Goal: Task Accomplishment & Management: Use online tool/utility

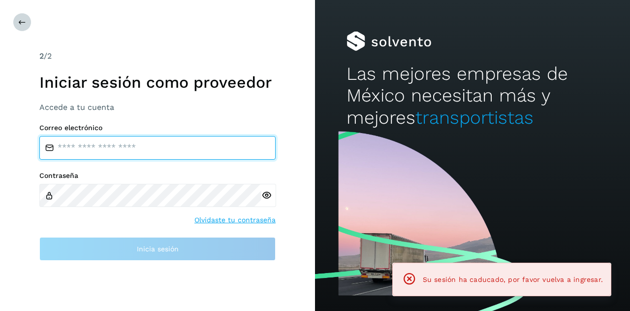
type input "**********"
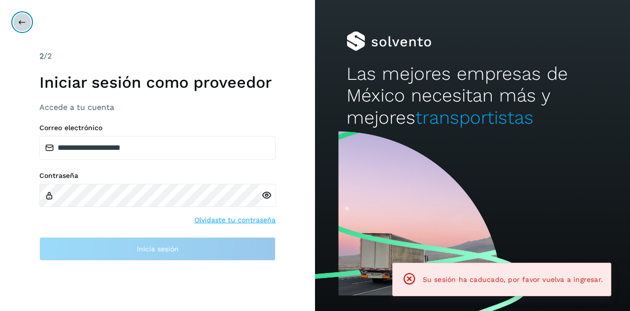
click at [21, 19] on icon at bounding box center [22, 22] width 8 height 8
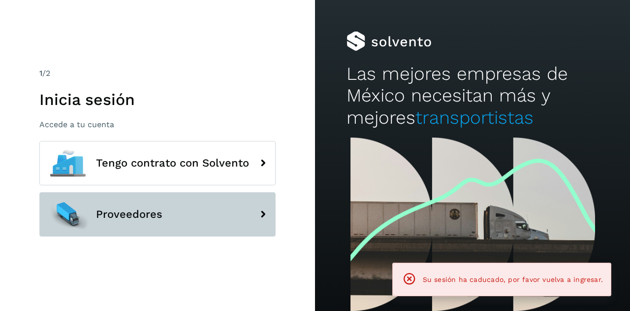
click at [128, 223] on button "Proveedores" at bounding box center [157, 214] width 236 height 44
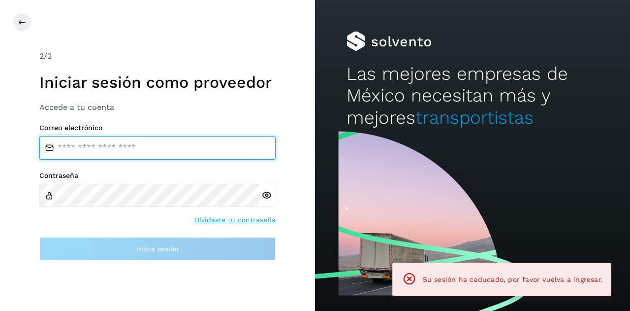
type input "**********"
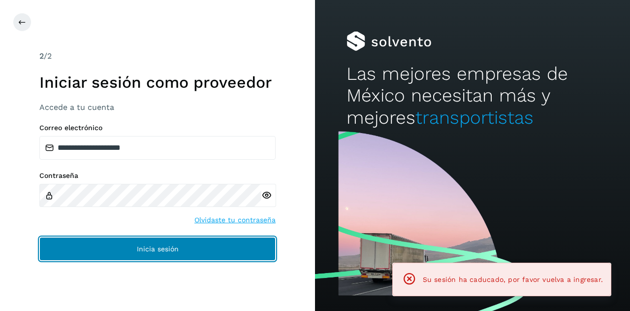
click at [130, 248] on button "Inicia sesión" at bounding box center [157, 249] width 236 height 24
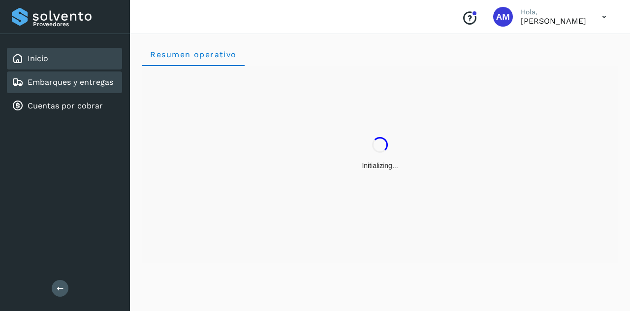
click at [86, 90] on div "Embarques y entregas" at bounding box center [64, 82] width 115 height 22
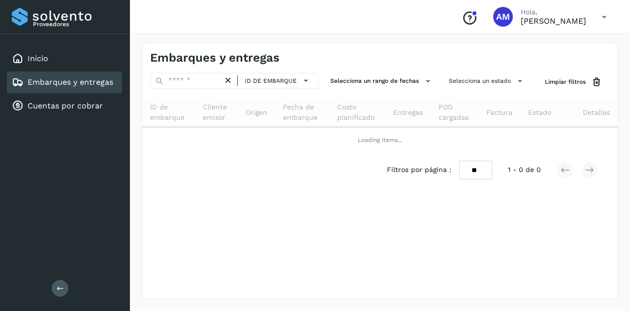
click at [175, 88] on div "ID de embarque" at bounding box center [234, 82] width 168 height 18
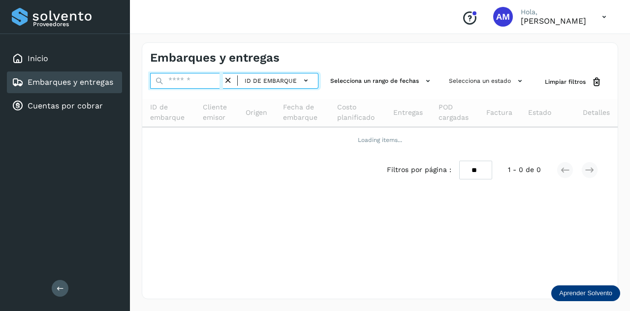
click at [169, 82] on input "text" at bounding box center [186, 81] width 73 height 16
paste input "**********"
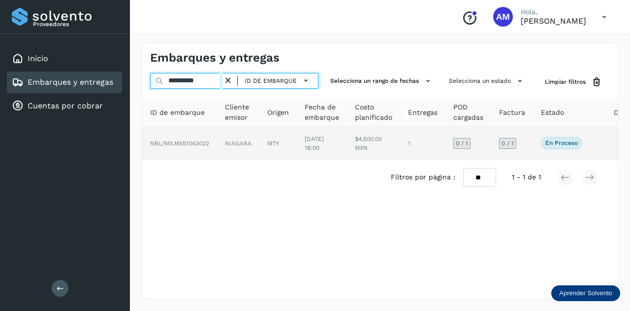
type input "**********"
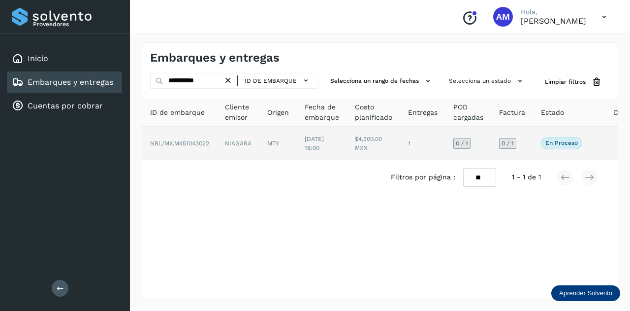
click at [182, 146] on span "NBL/MX.MX51043022" at bounding box center [179, 143] width 59 height 7
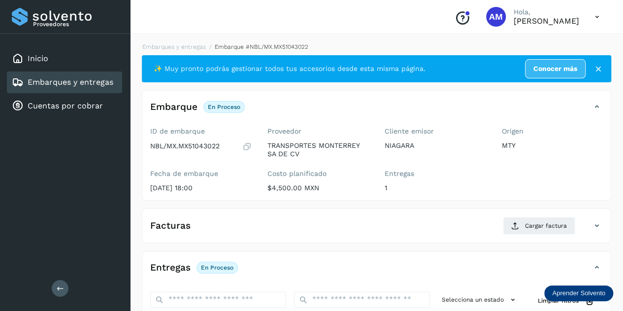
click at [57, 286] on icon at bounding box center [60, 287] width 7 height 7
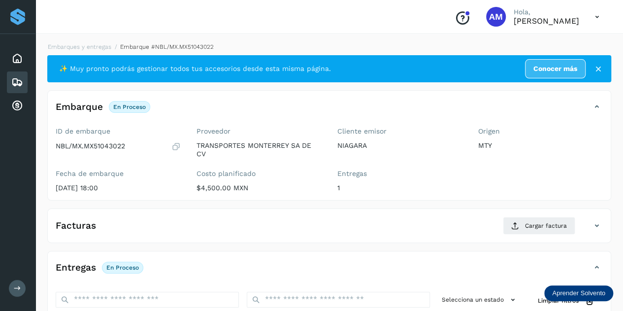
click at [111, 47] on li "Embarque #NBL/MX.MX51043022" at bounding box center [162, 46] width 102 height 9
click at [94, 46] on link "Embarques y entregas" at bounding box center [80, 46] width 64 height 7
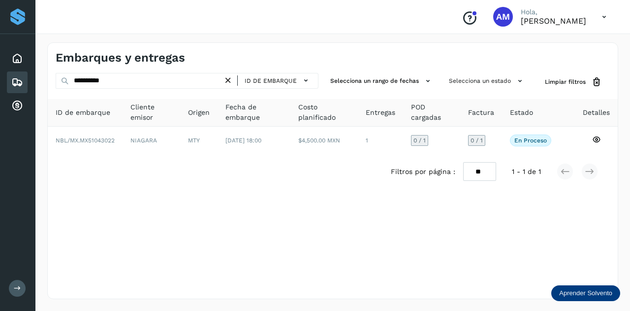
drag, startPoint x: 232, startPoint y: 78, endPoint x: 196, endPoint y: 76, distance: 35.6
click at [231, 78] on icon at bounding box center [228, 80] width 10 height 10
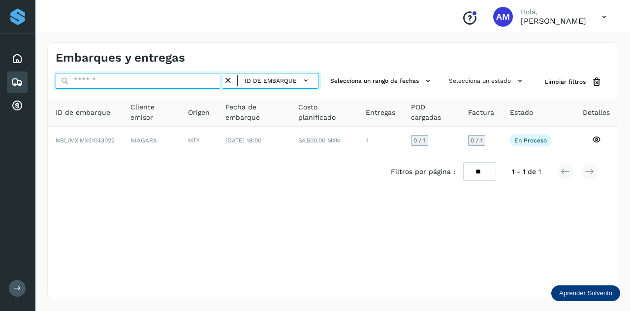
click at [196, 76] on input "text" at bounding box center [139, 81] width 167 height 16
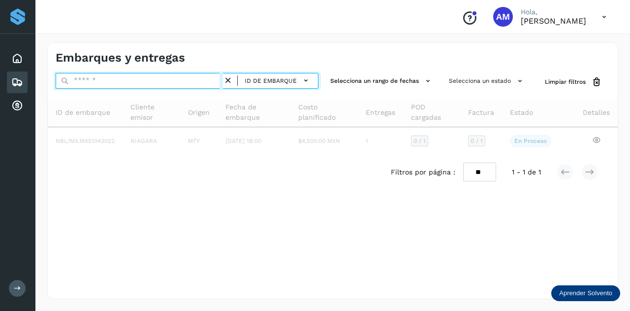
paste input "**********"
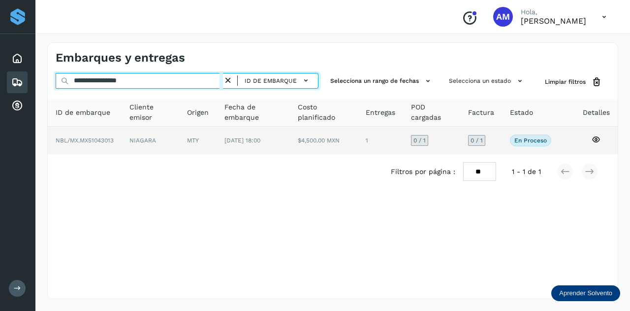
type input "**********"
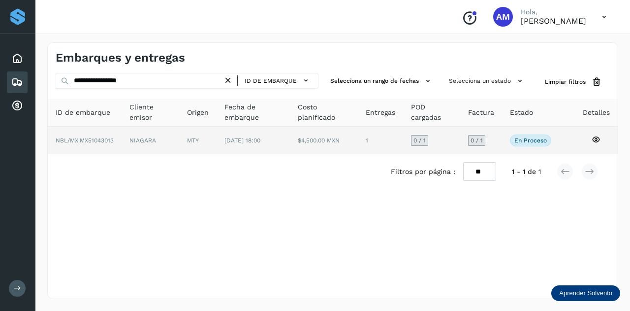
click at [242, 138] on span "[DATE] 18:00" at bounding box center [243, 140] width 36 height 7
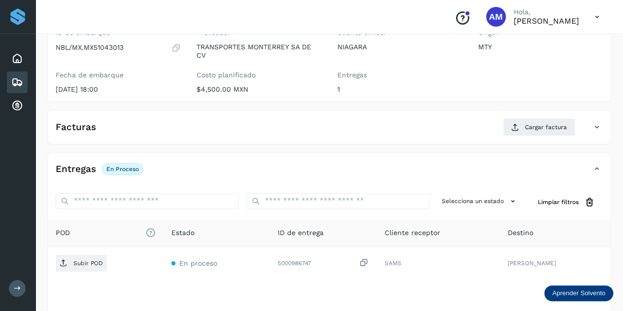
scroll to position [148, 0]
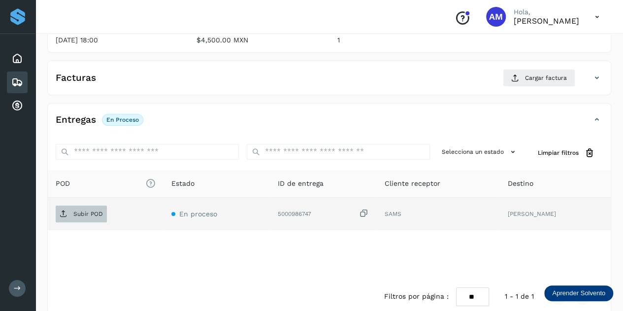
click at [84, 210] on p "Subir POD" at bounding box center [88, 213] width 30 height 7
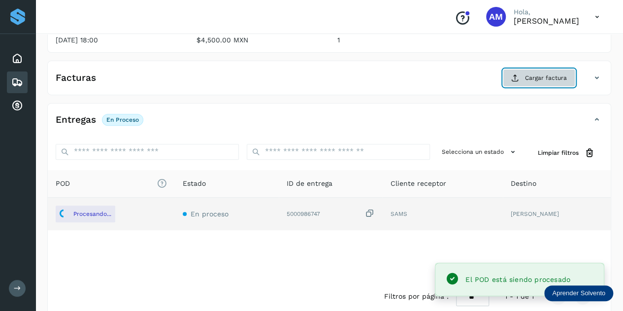
click at [511, 79] on button "Cargar factura" at bounding box center [539, 78] width 72 height 18
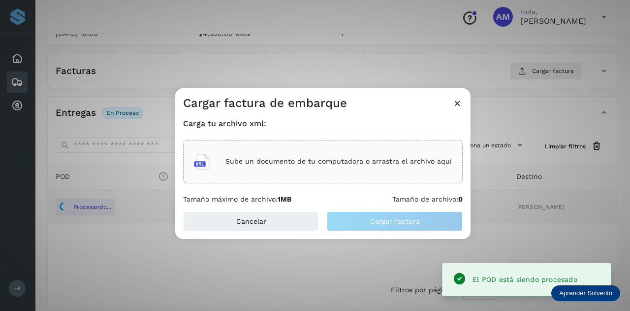
click at [352, 153] on div "Sube un documento de tu computadora o arrastra el archivo aquí" at bounding box center [323, 161] width 258 height 27
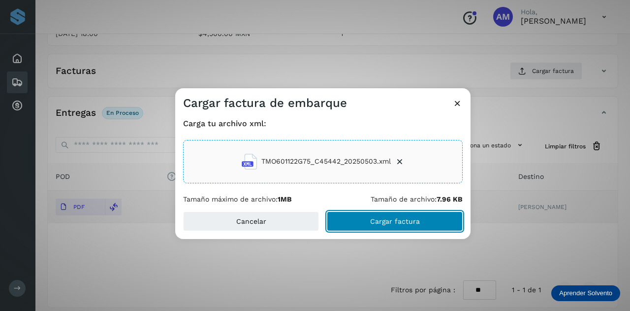
click at [367, 221] on button "Cargar factura" at bounding box center [395, 221] width 136 height 20
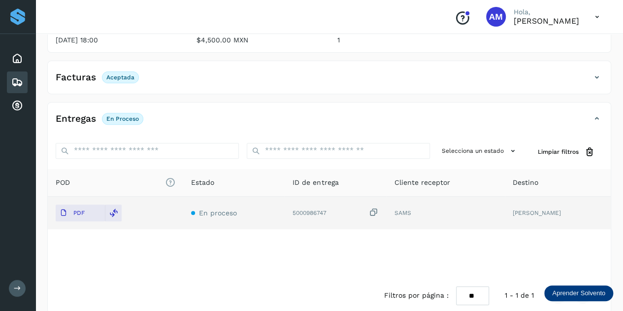
scroll to position [0, 0]
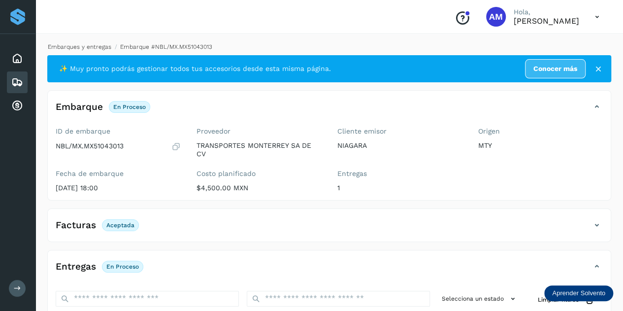
click at [79, 47] on link "Embarques y entregas" at bounding box center [80, 46] width 64 height 7
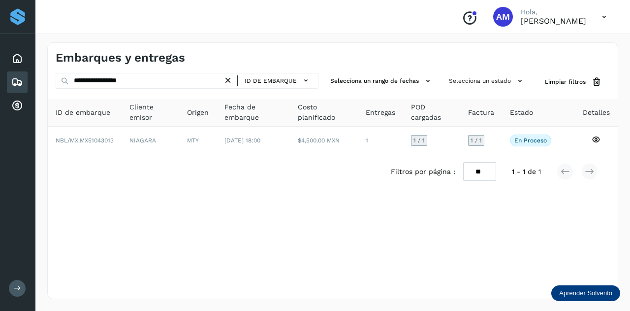
click at [230, 78] on icon at bounding box center [228, 80] width 10 height 10
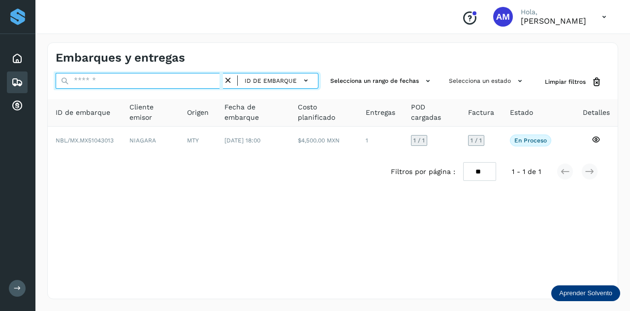
click at [209, 78] on input "text" at bounding box center [139, 81] width 167 height 16
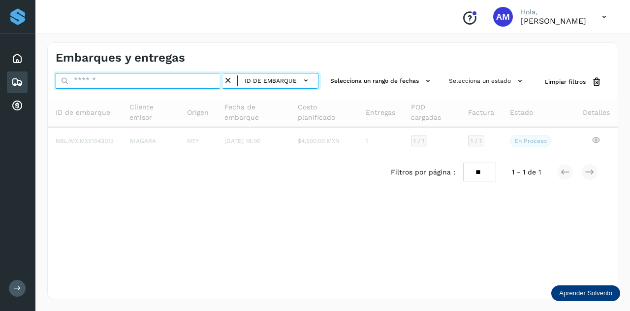
paste input "**********"
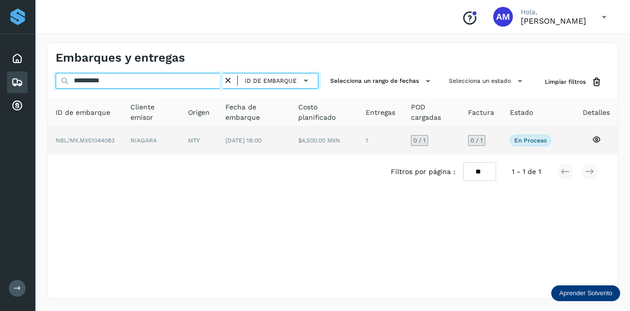
type input "**********"
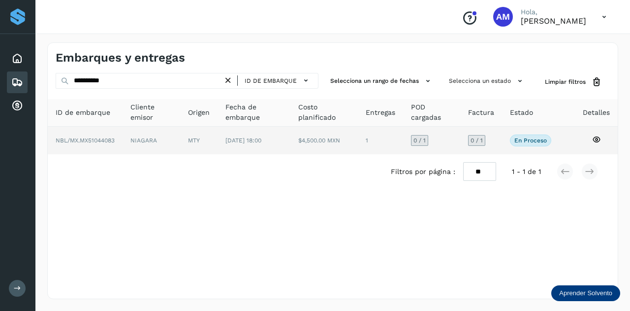
click at [291, 139] on td "[DATE] 18:00" at bounding box center [325, 141] width 68 height 28
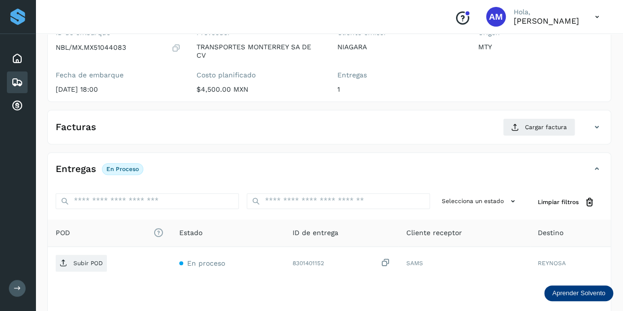
scroll to position [148, 0]
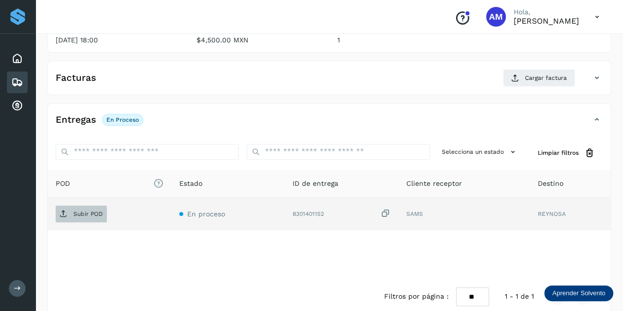
click at [97, 217] on span "Subir POD" at bounding box center [81, 214] width 51 height 16
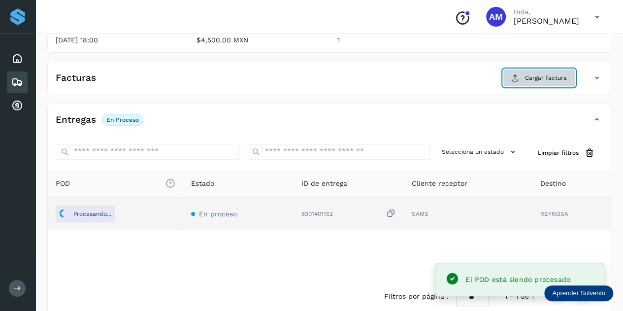
click at [544, 73] on span "Cargar factura" at bounding box center [546, 77] width 42 height 9
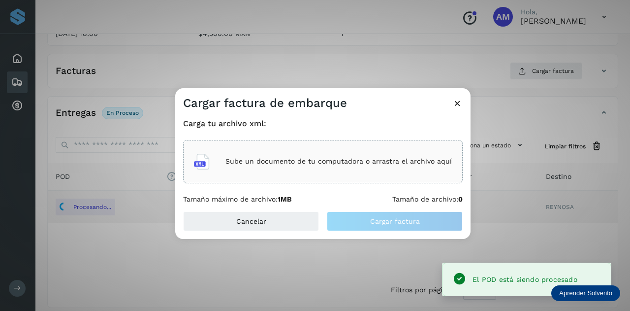
click at [417, 146] on div "Sube un documento de tu computadora o arrastra el archivo aquí" at bounding box center [323, 161] width 280 height 43
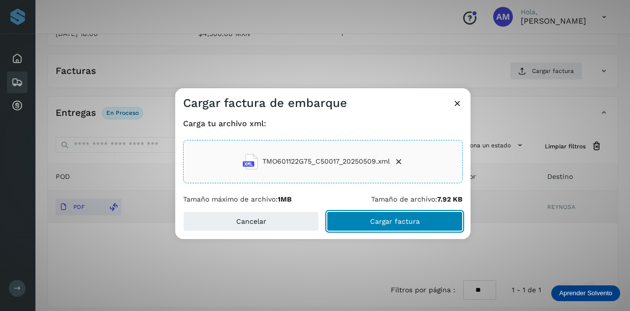
click at [364, 220] on button "Cargar factura" at bounding box center [395, 221] width 136 height 20
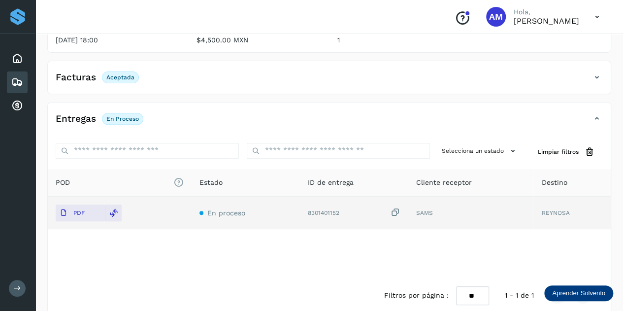
scroll to position [0, 0]
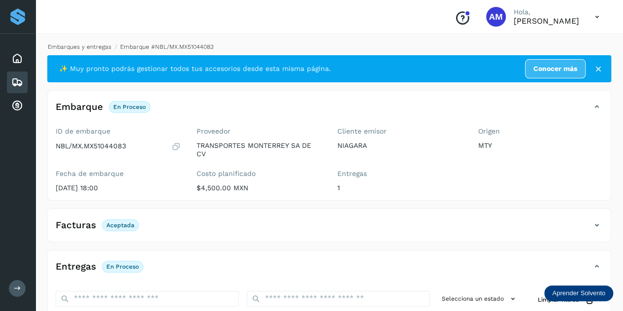
click at [93, 46] on link "Embarques y entregas" at bounding box center [80, 46] width 64 height 7
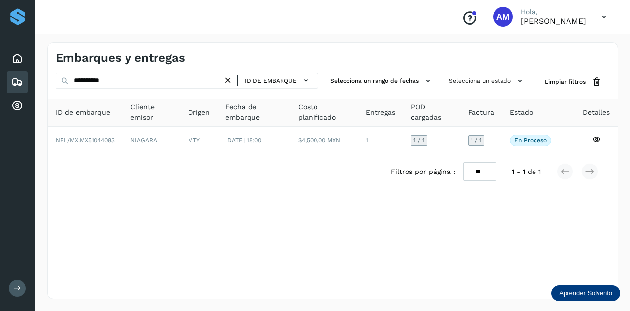
drag, startPoint x: 231, startPoint y: 78, endPoint x: 208, endPoint y: 79, distance: 22.7
click at [230, 78] on icon at bounding box center [228, 80] width 10 height 10
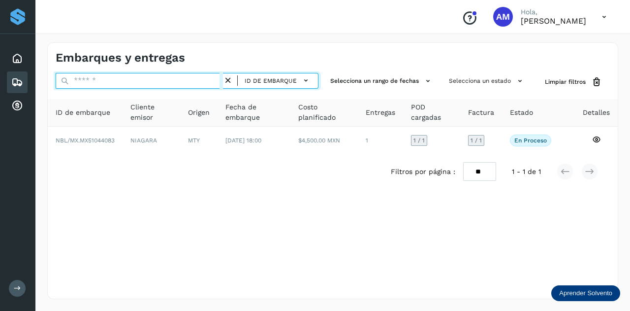
click at [208, 79] on input "text" at bounding box center [139, 81] width 167 height 16
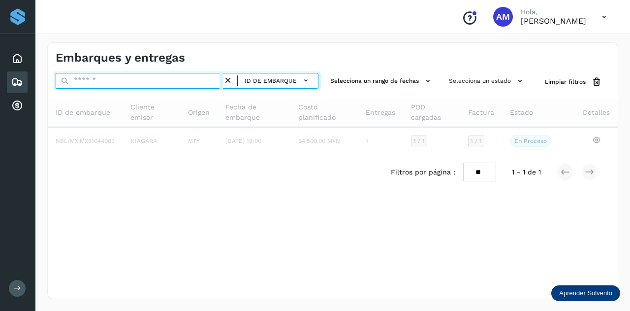
paste input "**********"
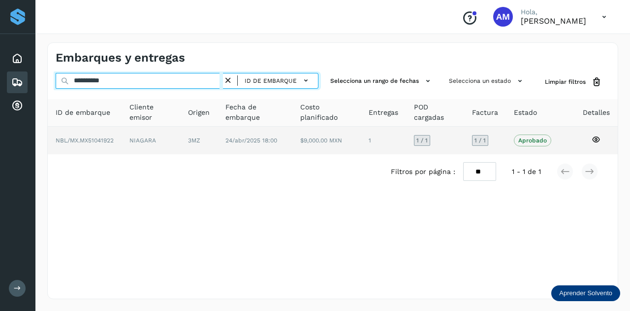
type input "**********"
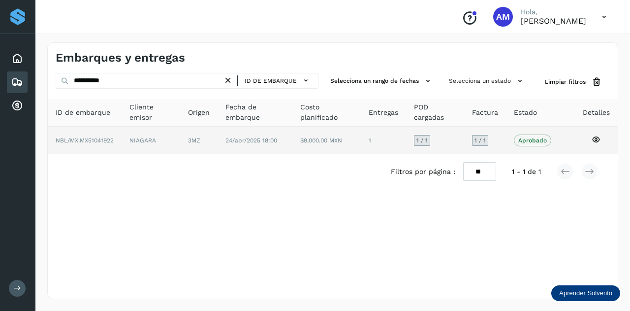
click at [293, 140] on td "24/abr/2025 18:00" at bounding box center [327, 141] width 69 height 28
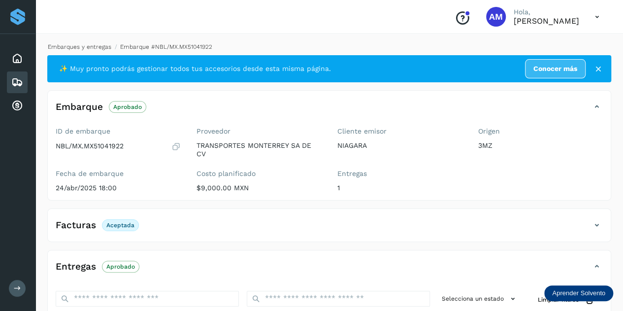
click at [79, 46] on link "Embarques y entregas" at bounding box center [80, 46] width 64 height 7
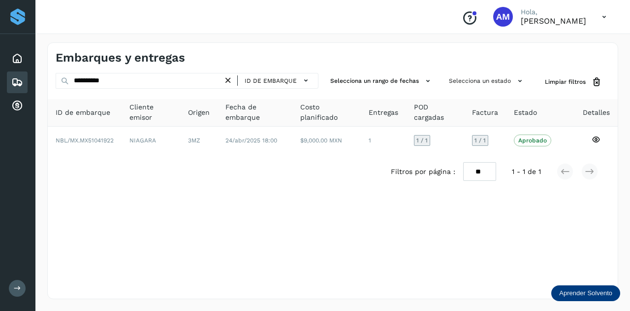
drag, startPoint x: 230, startPoint y: 79, endPoint x: 198, endPoint y: 80, distance: 32.0
click at [230, 80] on icon at bounding box center [228, 80] width 10 height 10
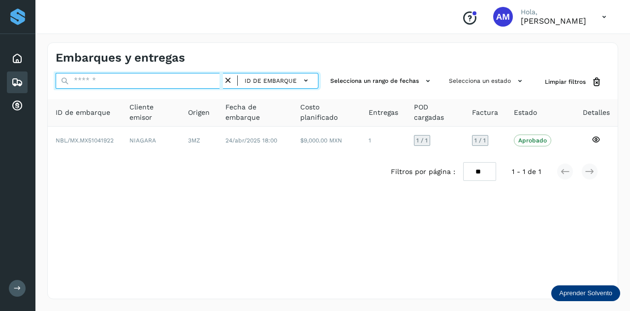
click at [198, 80] on input "text" at bounding box center [139, 81] width 167 height 16
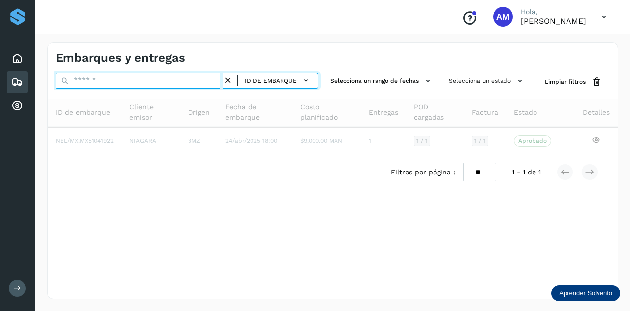
paste input "**********"
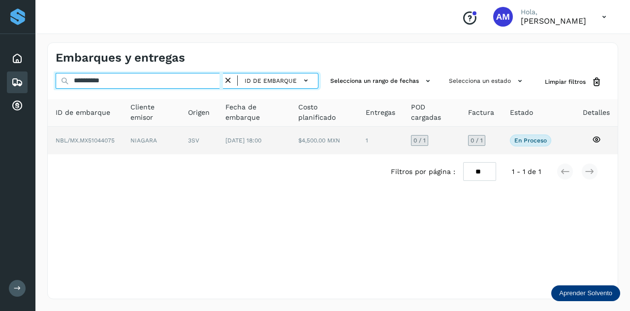
type input "**********"
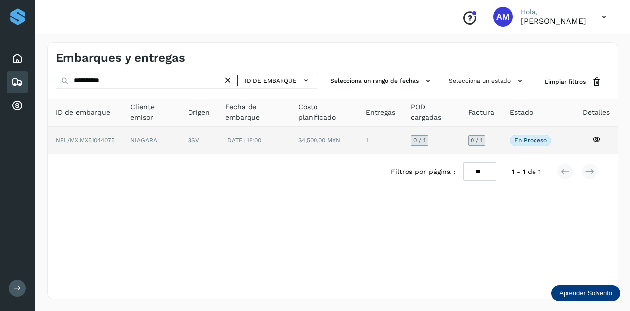
click at [218, 142] on td "3SV" at bounding box center [254, 141] width 73 height 28
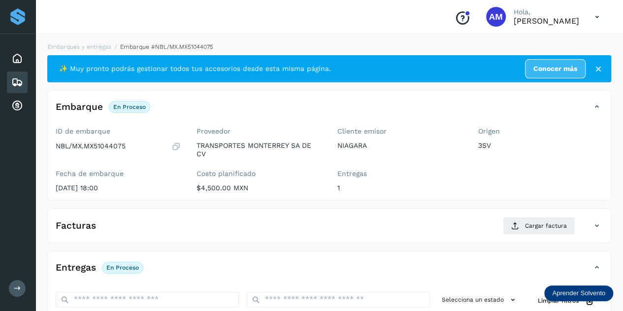
scroll to position [99, 0]
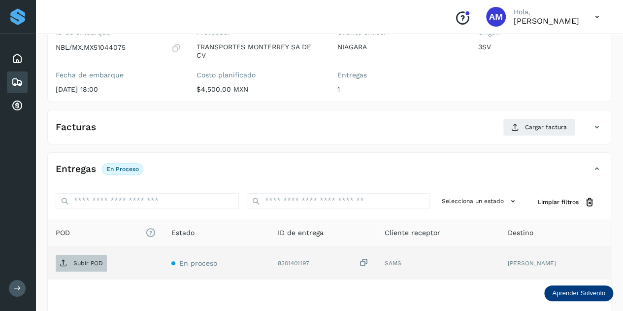
click at [92, 265] on p "Subir POD" at bounding box center [88, 263] width 30 height 7
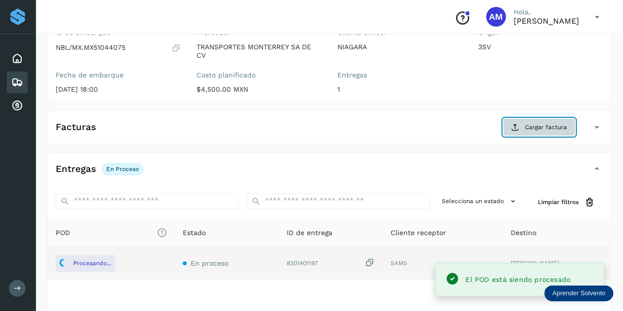
click at [521, 130] on button "Cargar factura" at bounding box center [539, 127] width 72 height 18
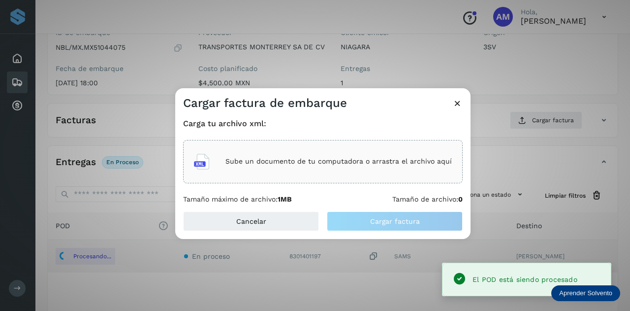
click at [420, 170] on div "Sube un documento de tu computadora o arrastra el archivo aquí" at bounding box center [323, 161] width 258 height 27
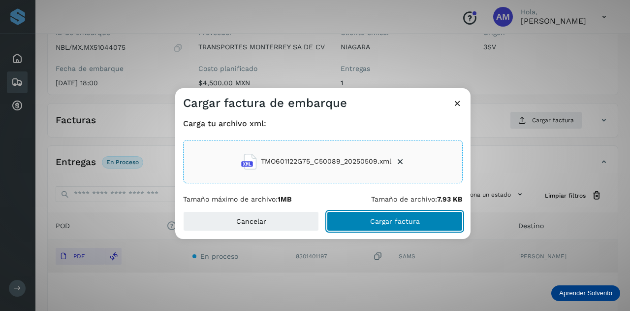
click at [365, 223] on button "Cargar factura" at bounding box center [395, 221] width 136 height 20
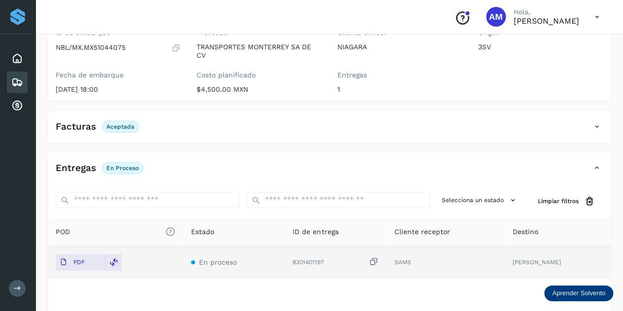
scroll to position [49, 0]
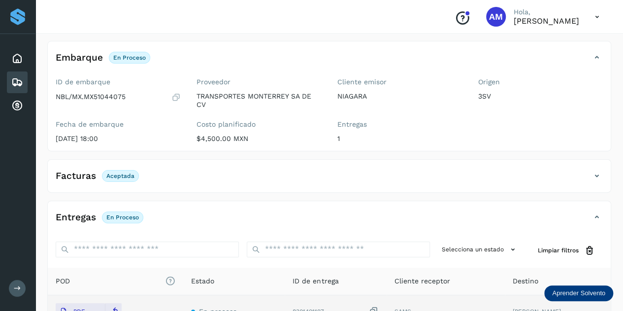
click at [90, 56] on h4 "Embarque" at bounding box center [79, 57] width 47 height 11
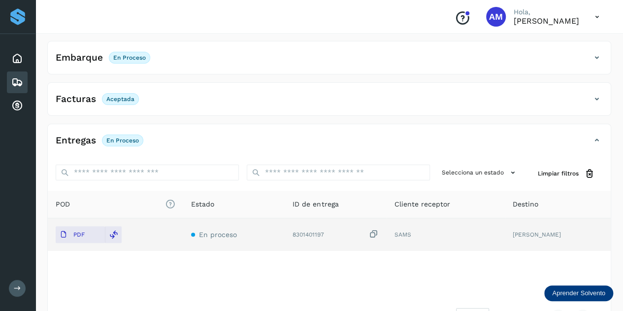
click at [89, 55] on h4 "Embarque" at bounding box center [79, 57] width 47 height 11
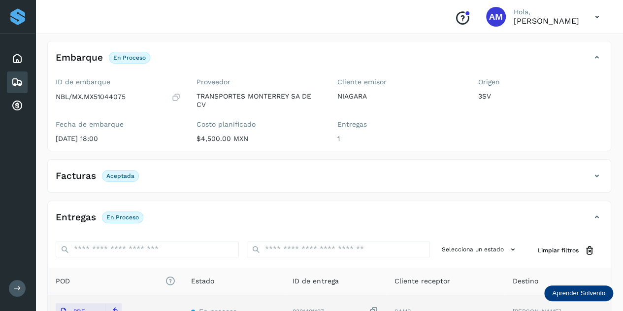
scroll to position [0, 0]
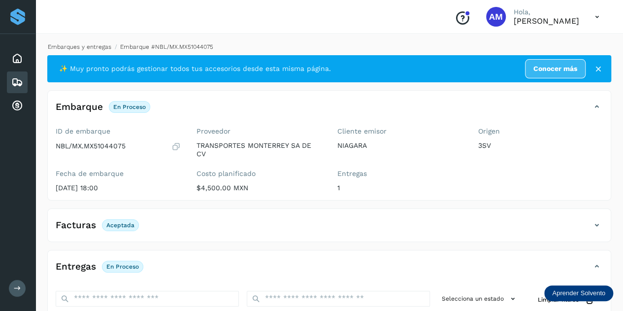
click at [104, 45] on link "Embarques y entregas" at bounding box center [80, 46] width 64 height 7
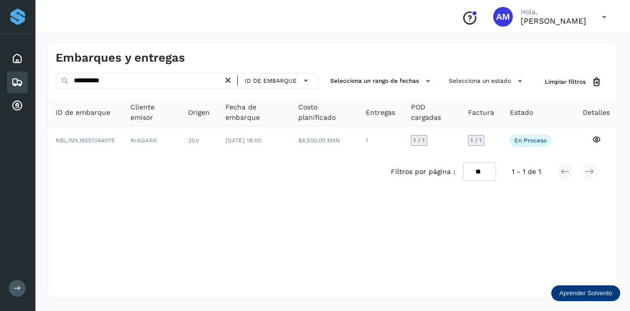
click at [229, 80] on icon at bounding box center [228, 80] width 10 height 10
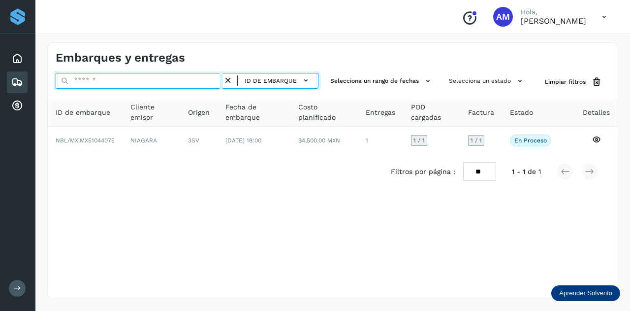
click at [217, 79] on input "text" at bounding box center [139, 81] width 167 height 16
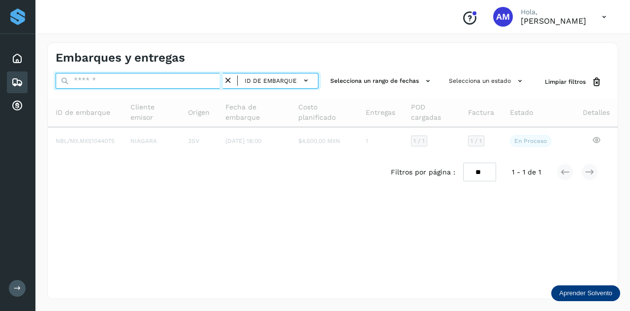
paste input "**********"
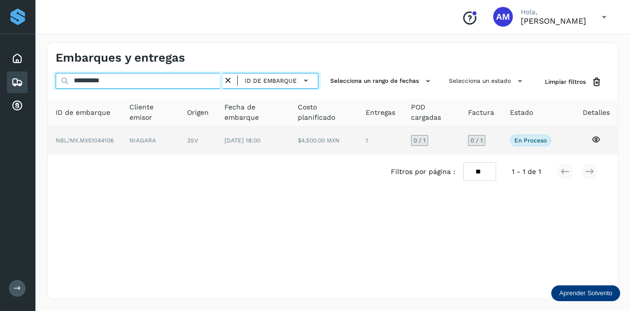
type input "**********"
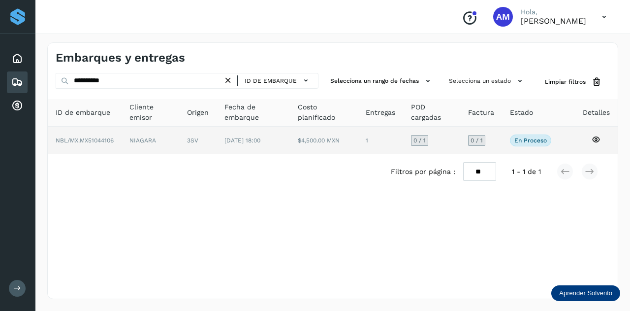
click at [217, 133] on td "3SV" at bounding box center [253, 141] width 73 height 28
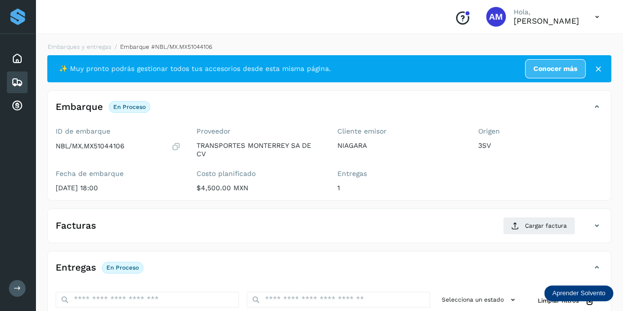
scroll to position [99, 0]
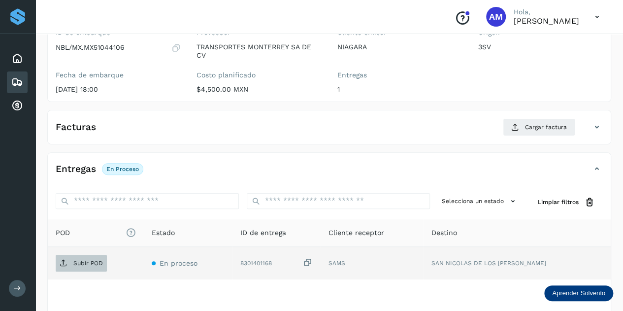
click at [91, 260] on p "Subir POD" at bounding box center [88, 263] width 30 height 7
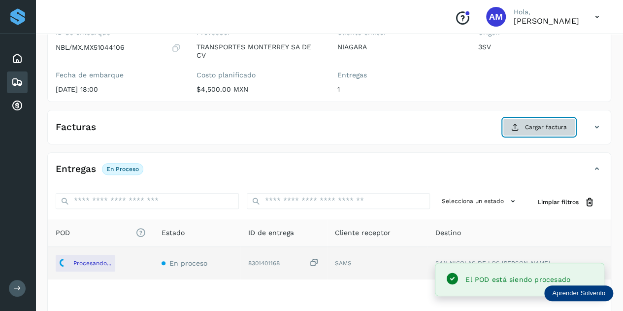
click at [528, 131] on button "Cargar factura" at bounding box center [539, 127] width 72 height 18
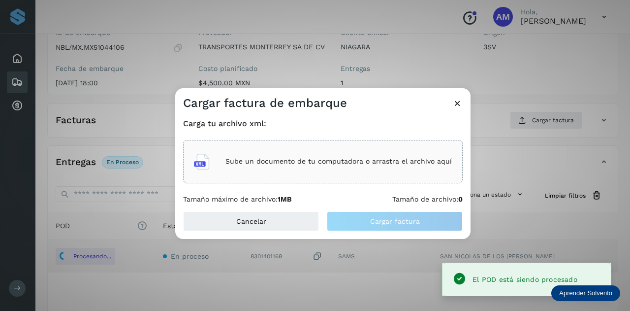
click at [393, 167] on div "Sube un documento de tu computadora o arrastra el archivo aquí" at bounding box center [323, 161] width 258 height 27
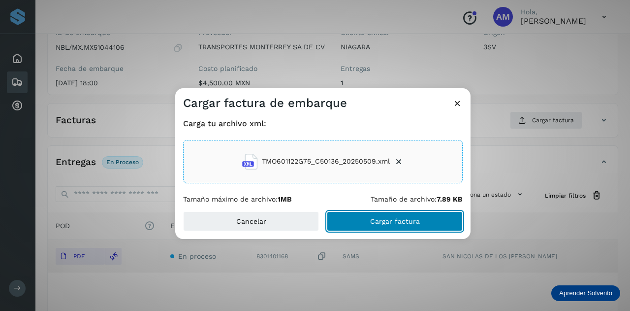
click at [360, 221] on button "Cargar factura" at bounding box center [395, 221] width 136 height 20
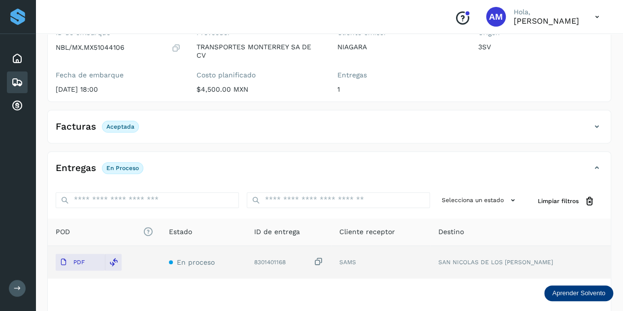
scroll to position [0, 0]
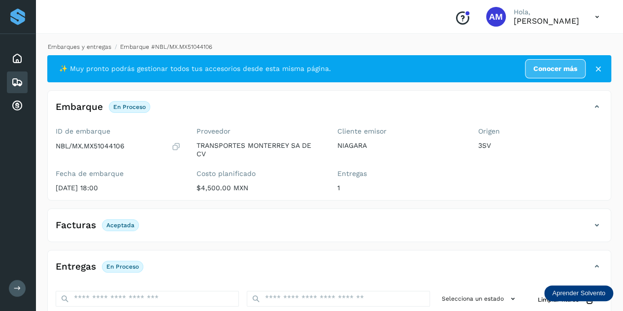
click at [94, 50] on link "Embarques y entregas" at bounding box center [80, 46] width 64 height 7
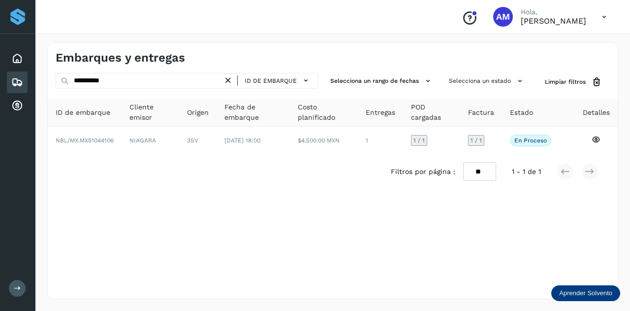
click at [229, 82] on icon at bounding box center [228, 80] width 10 height 10
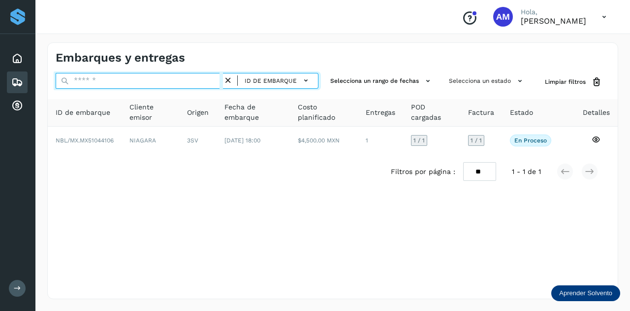
click at [212, 82] on input "text" at bounding box center [139, 81] width 167 height 16
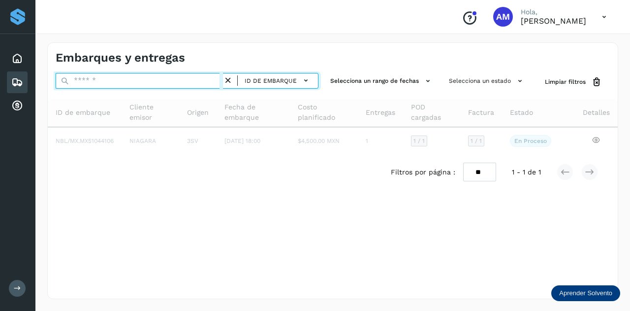
paste input "**********"
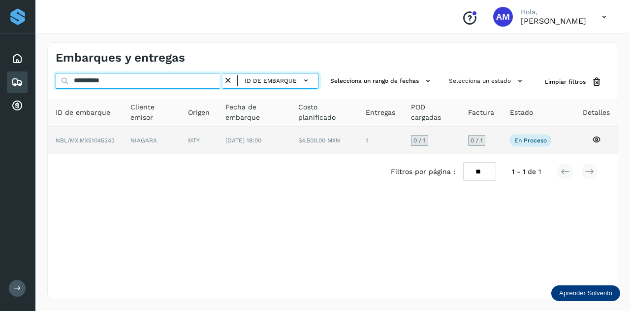
type input "**********"
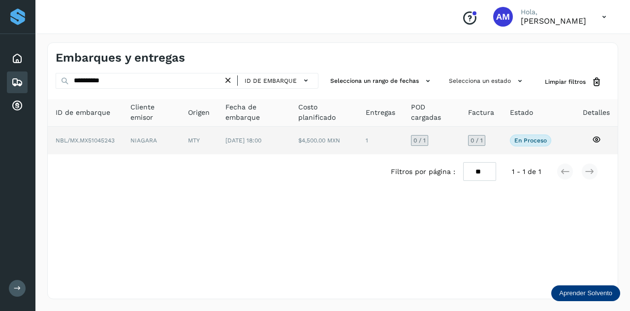
click at [245, 142] on span "[DATE] 18:00" at bounding box center [244, 140] width 36 height 7
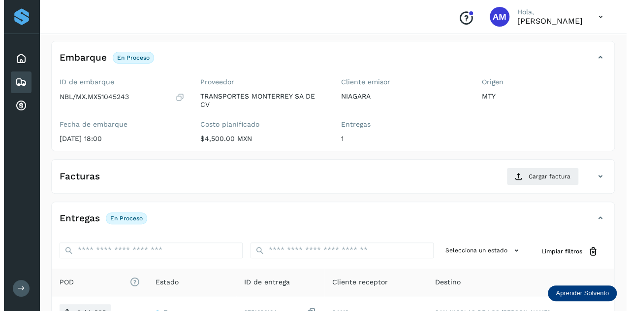
scroll to position [161, 0]
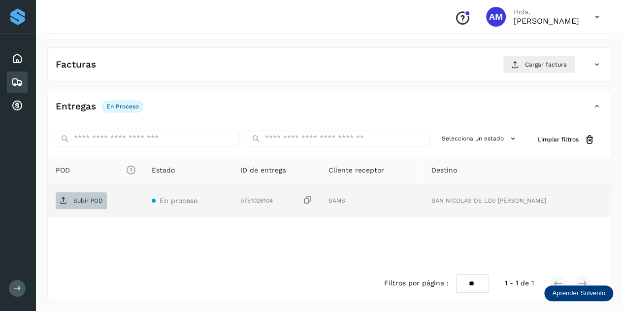
click at [87, 198] on p "Subir POD" at bounding box center [88, 200] width 30 height 7
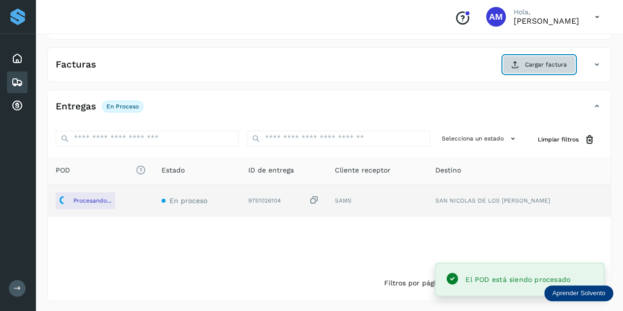
click at [518, 62] on icon at bounding box center [515, 65] width 8 height 8
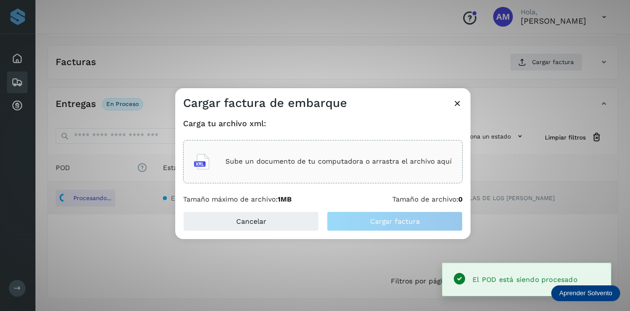
click at [385, 156] on div "Sube un documento de tu computadora o arrastra el archivo aquí" at bounding box center [323, 161] width 258 height 27
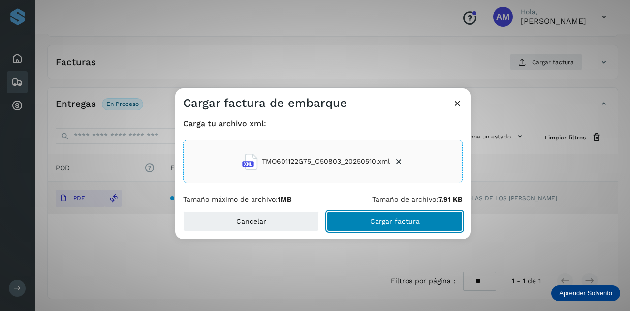
click at [366, 223] on button "Cargar factura" at bounding box center [395, 221] width 136 height 20
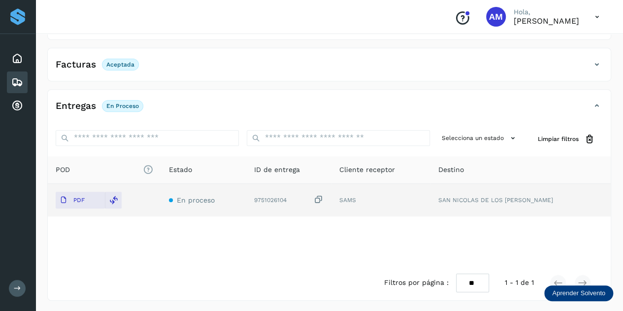
scroll to position [0, 0]
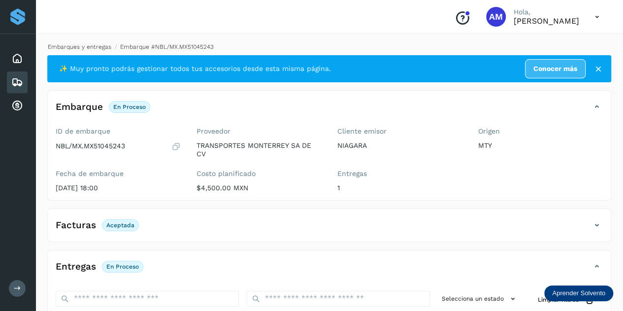
click at [101, 47] on link "Embarques y entregas" at bounding box center [80, 46] width 64 height 7
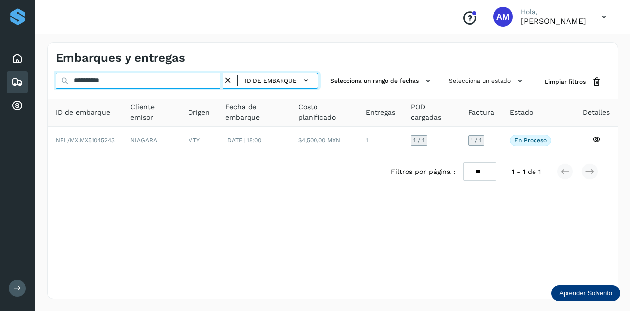
click at [223, 80] on input "**********" at bounding box center [139, 81] width 167 height 16
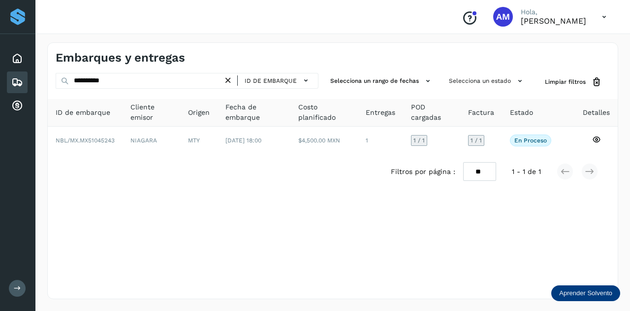
drag, startPoint x: 232, startPoint y: 80, endPoint x: 206, endPoint y: 80, distance: 25.6
click at [231, 80] on icon at bounding box center [228, 80] width 10 height 10
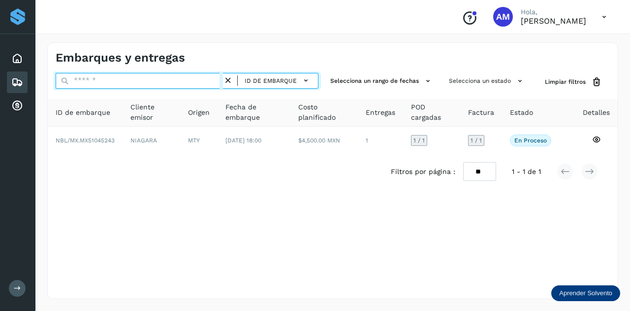
click at [206, 80] on input "text" at bounding box center [139, 81] width 167 height 16
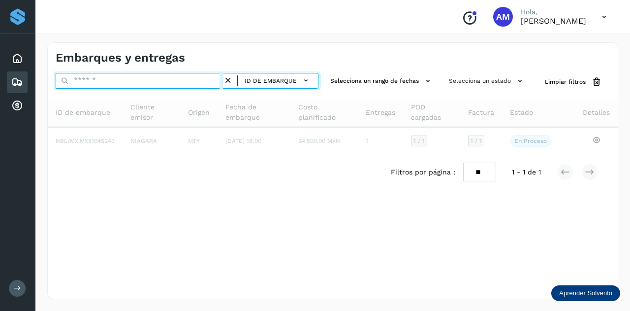
paste input "**********"
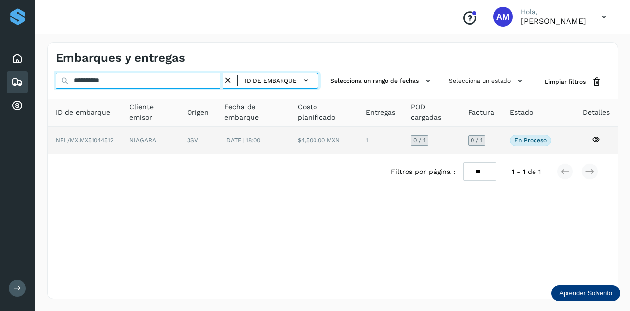
type input "**********"
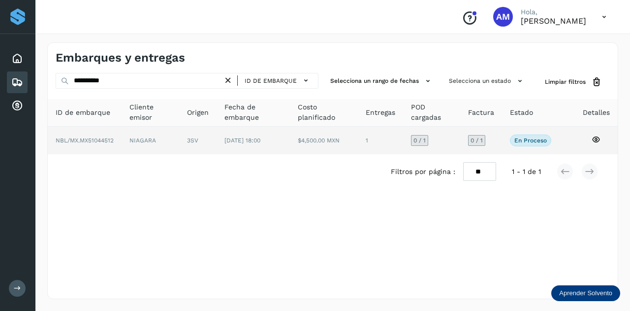
click at [290, 140] on td "[DATE] 18:00" at bounding box center [324, 141] width 68 height 28
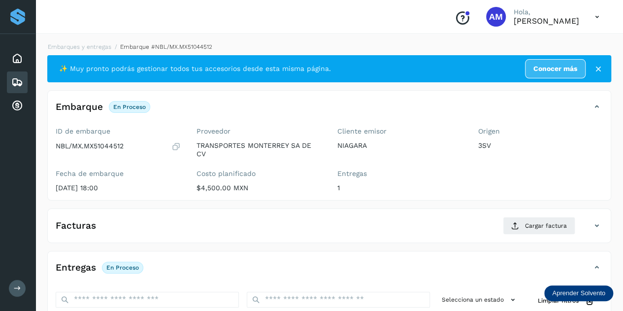
scroll to position [148, 0]
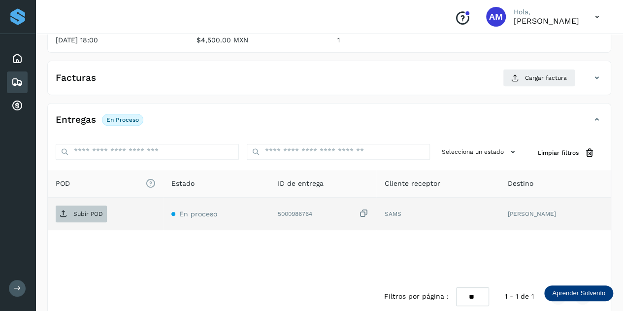
click at [101, 213] on p "Subir POD" at bounding box center [88, 213] width 30 height 7
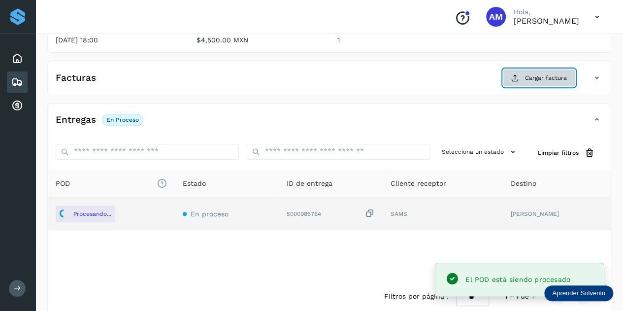
click at [532, 80] on span "Cargar factura" at bounding box center [546, 77] width 42 height 9
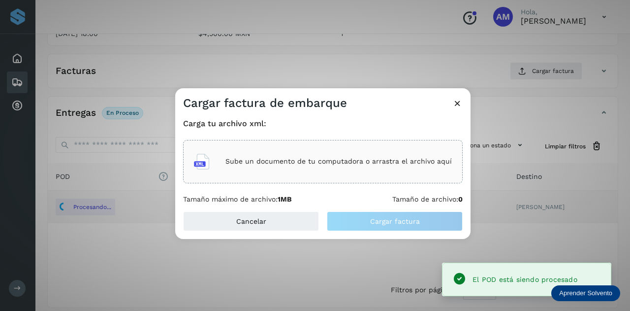
click at [359, 160] on p "Sube un documento de tu computadora o arrastra el archivo aquí" at bounding box center [339, 161] width 227 height 8
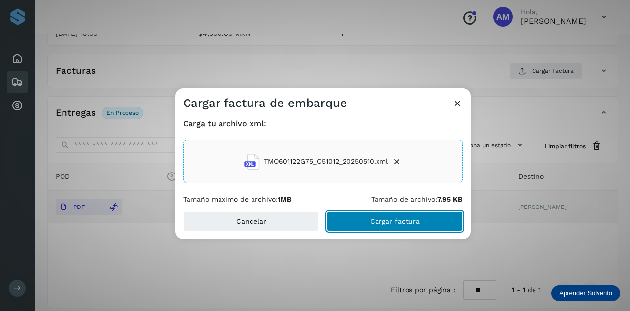
click at [352, 220] on button "Cargar factura" at bounding box center [395, 221] width 136 height 20
